Goal: Navigation & Orientation: Find specific page/section

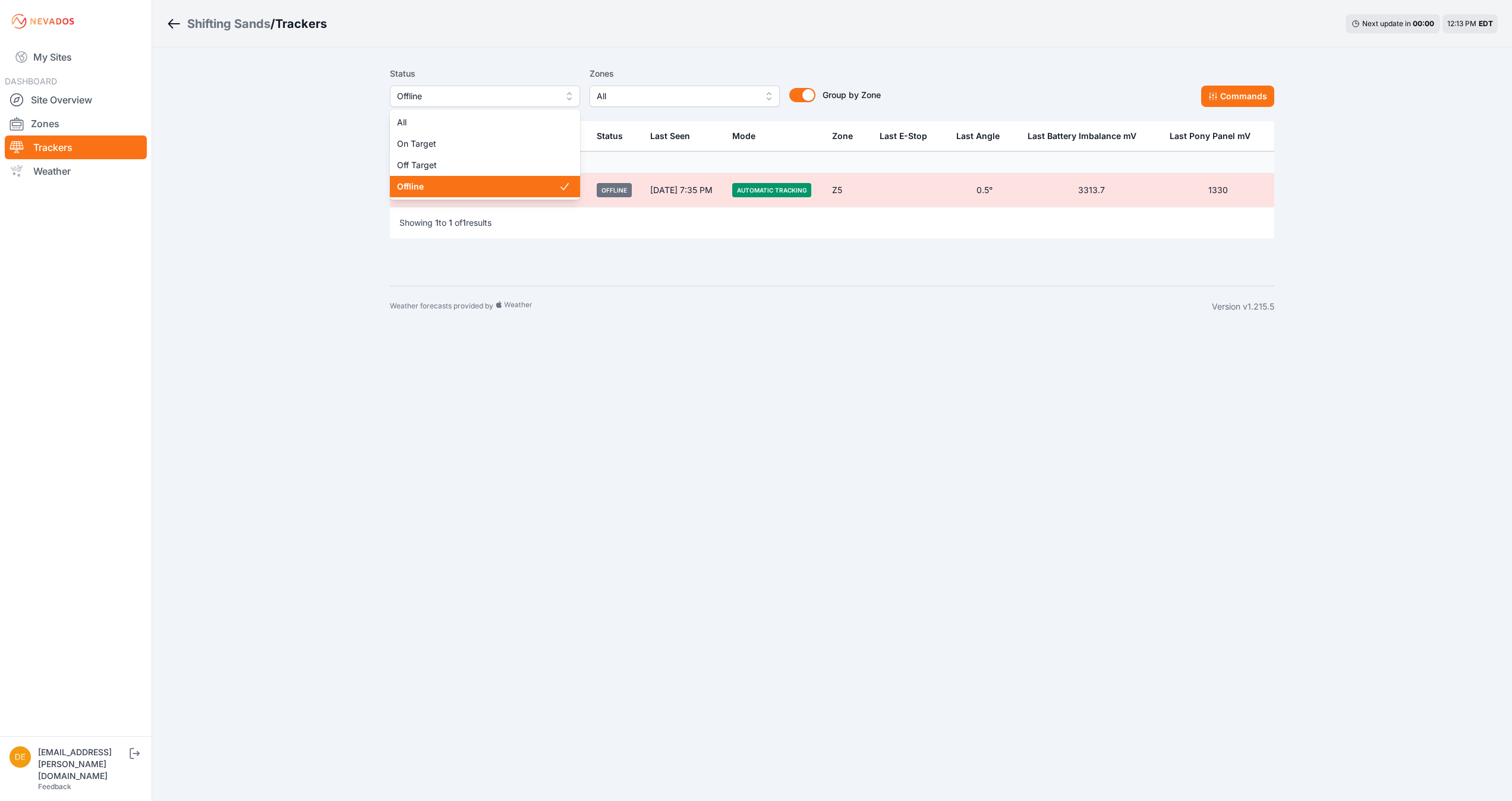
click at [434, 91] on span "Offline" at bounding box center [476, 95] width 159 height 14
click at [425, 161] on span "Off Target" at bounding box center [477, 165] width 161 height 11
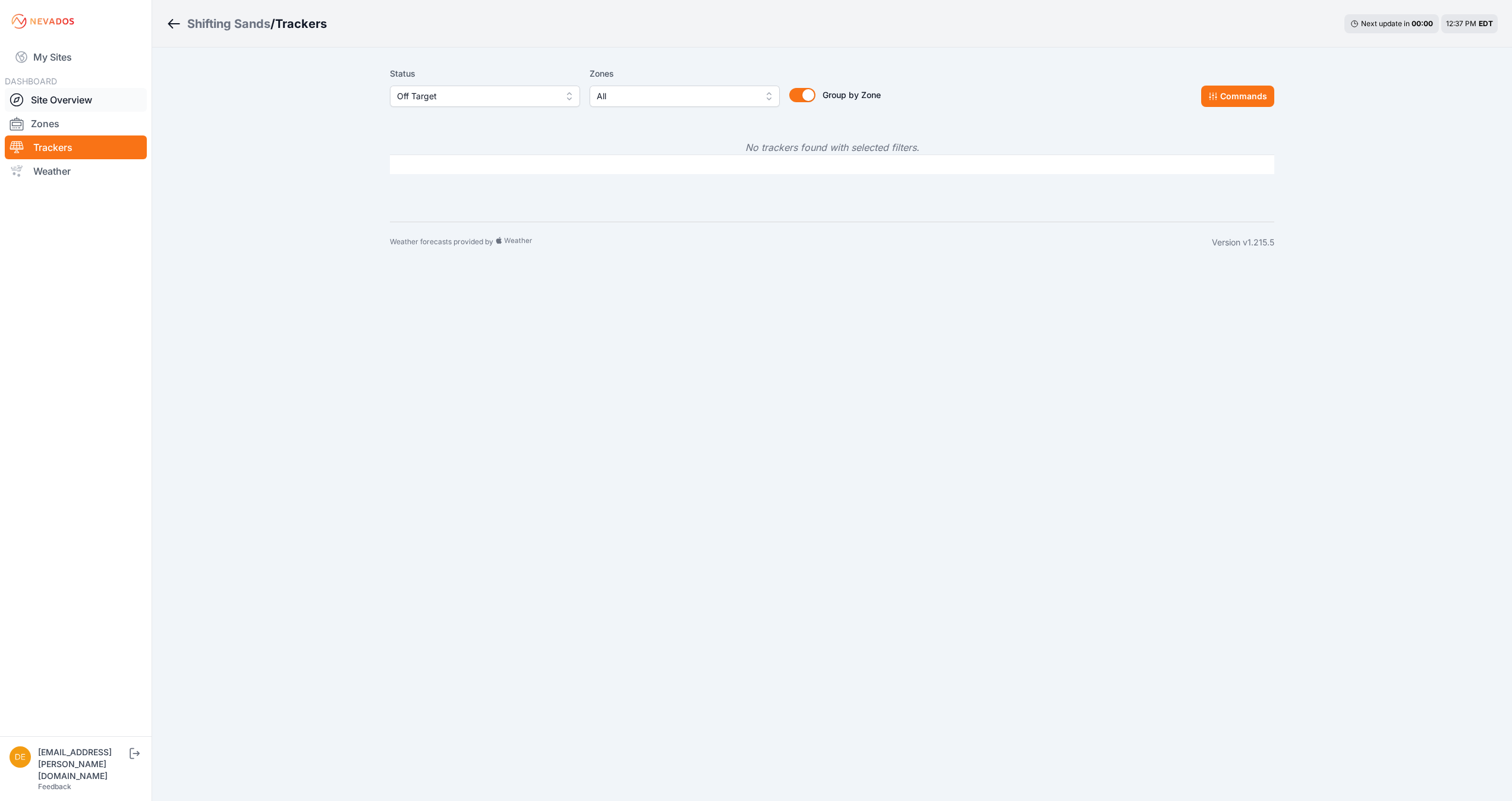
click at [77, 91] on link "Site Overview" at bounding box center [75, 99] width 142 height 24
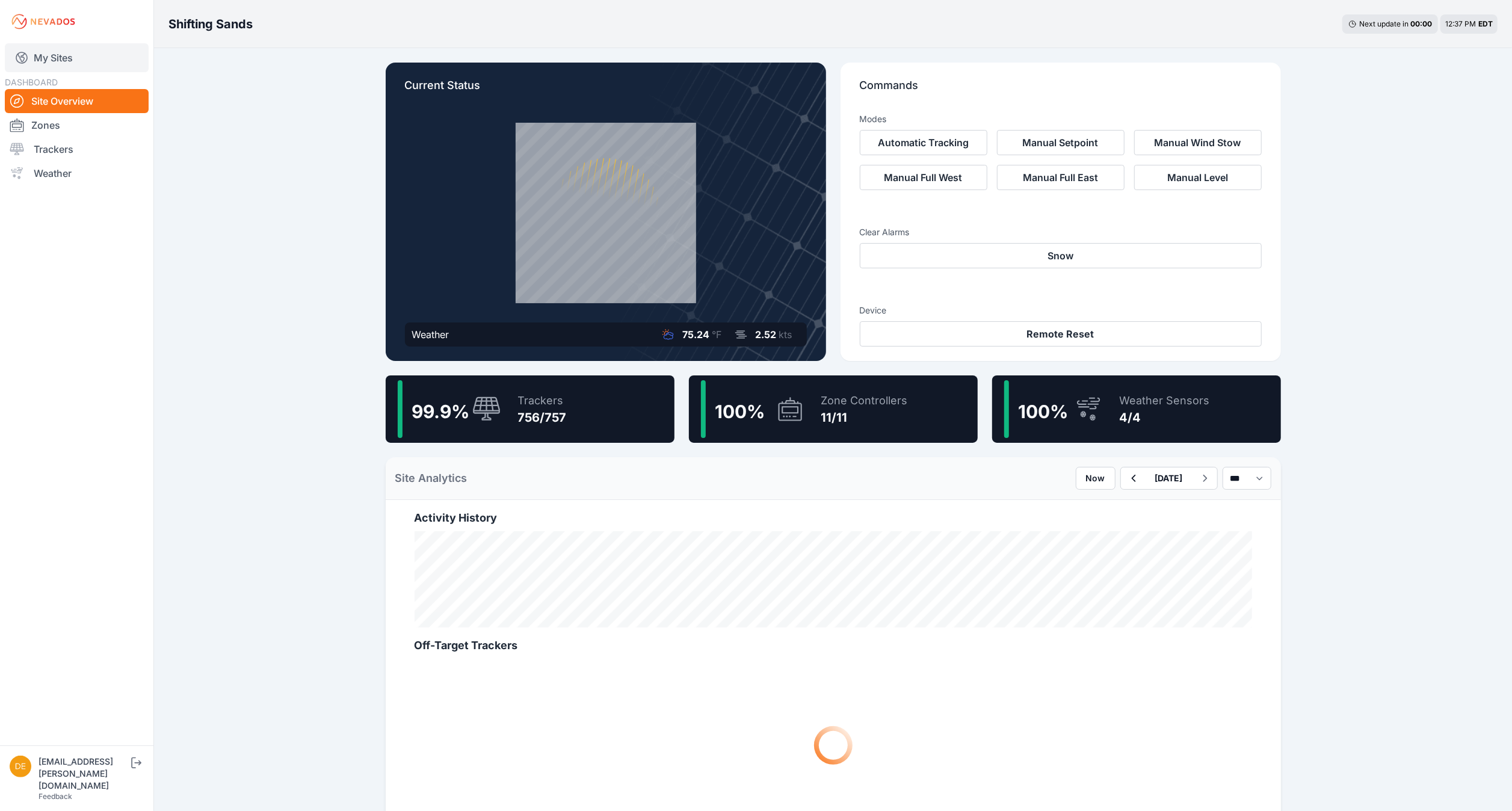
click at [55, 61] on link "My Sites" at bounding box center [76, 58] width 144 height 29
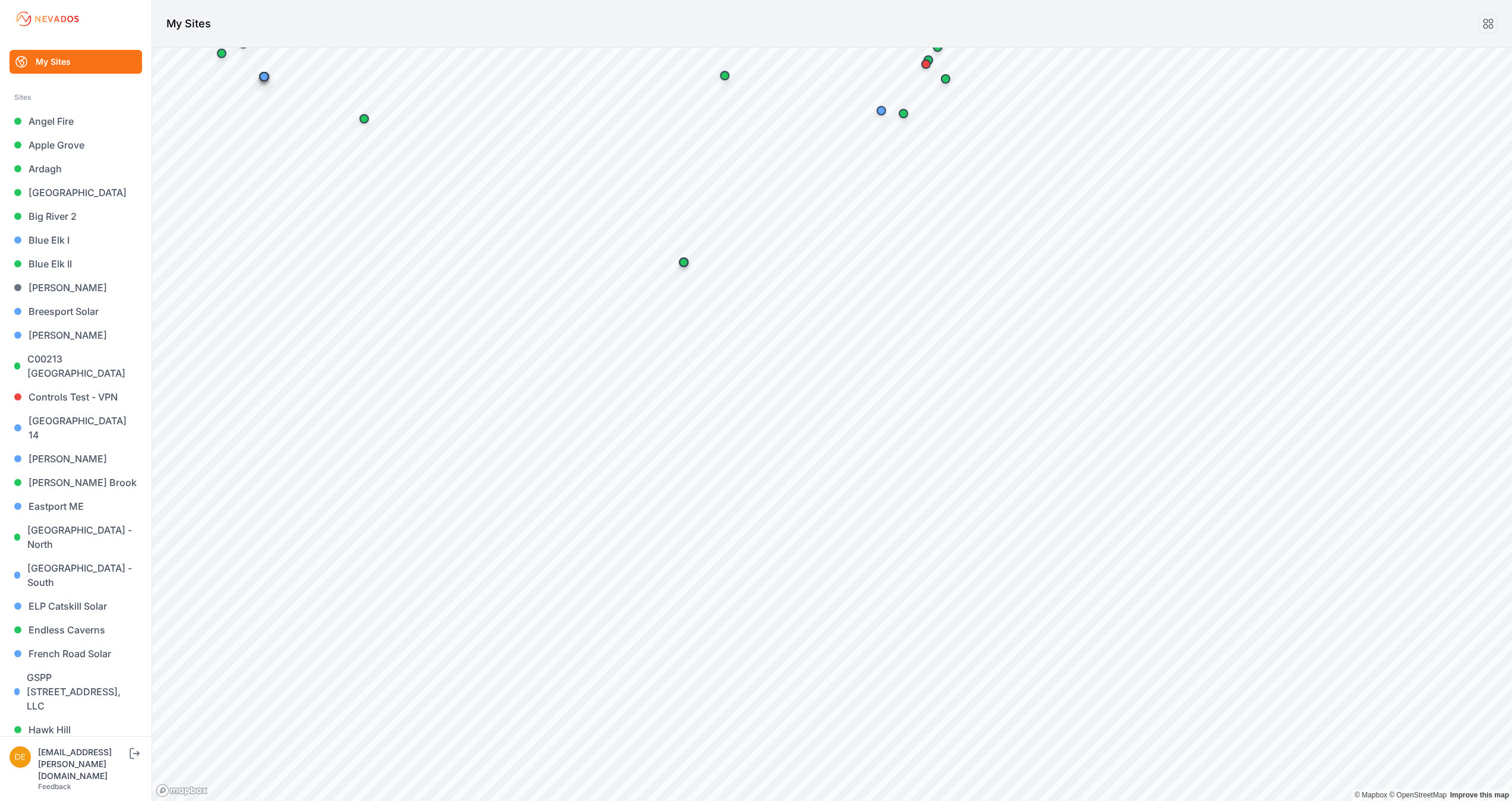
click at [977, 0] on html "My Sites Sites Angel Fire Apple Grove Ardagh Bartonsville Big River 2 Blue Elk …" at bounding box center [756, 400] width 1512 height 801
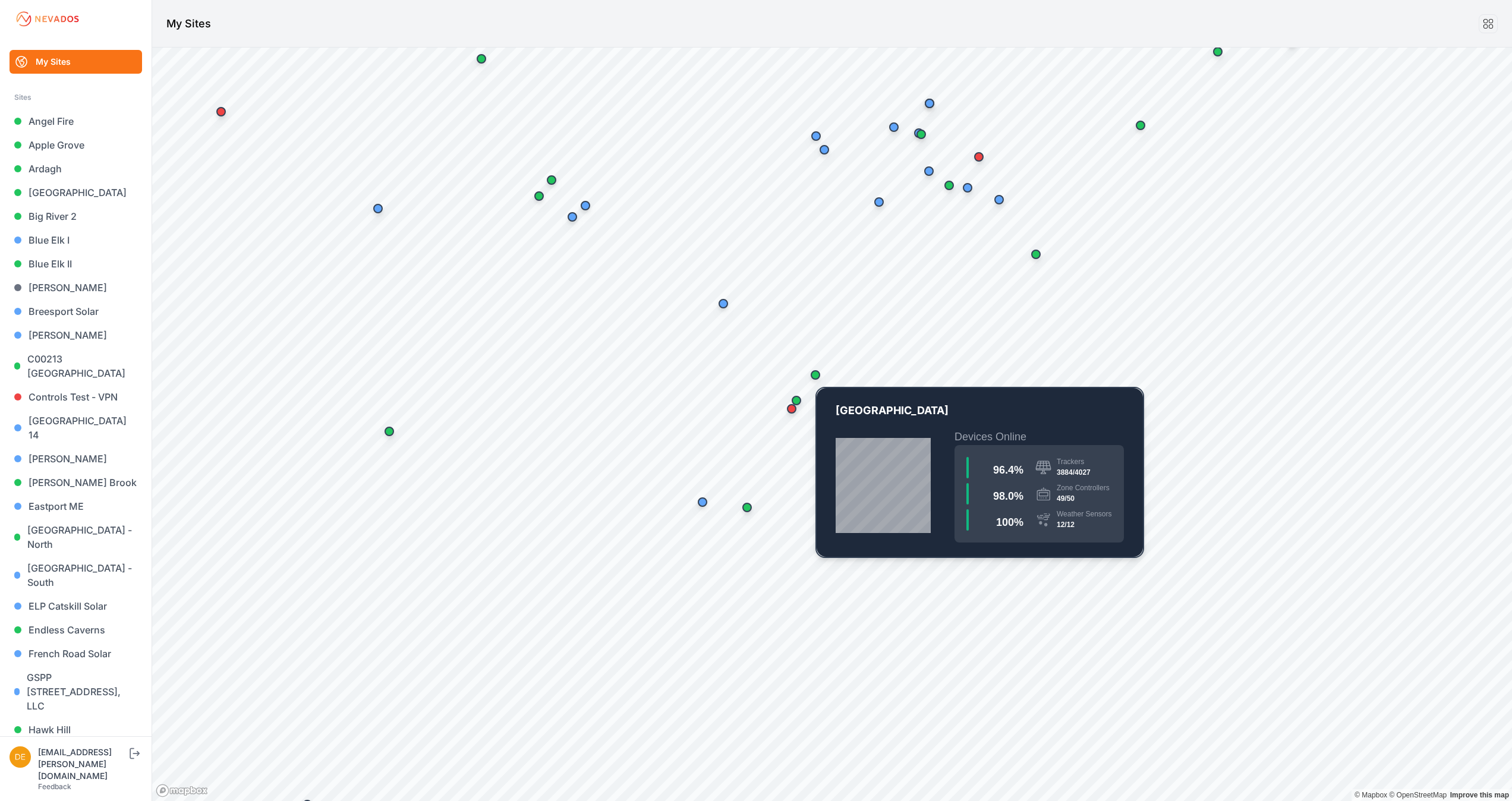
click at [821, 373] on div "Map marker" at bounding box center [815, 375] width 24 height 24
